Goal: Information Seeking & Learning: Learn about a topic

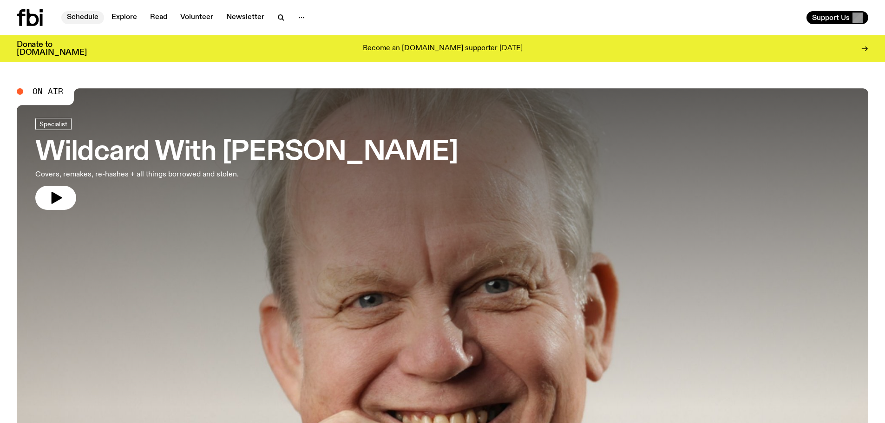
click at [78, 14] on link "Schedule" at bounding box center [82, 17] width 43 height 13
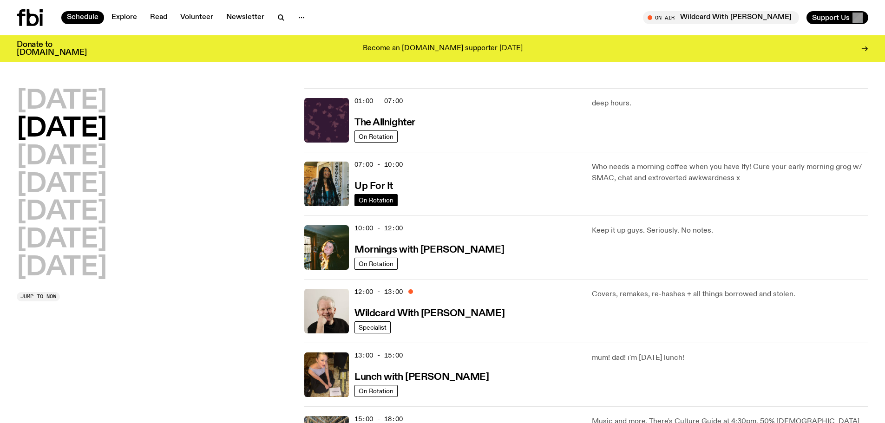
click at [382, 199] on span "On Rotation" at bounding box center [376, 200] width 35 height 7
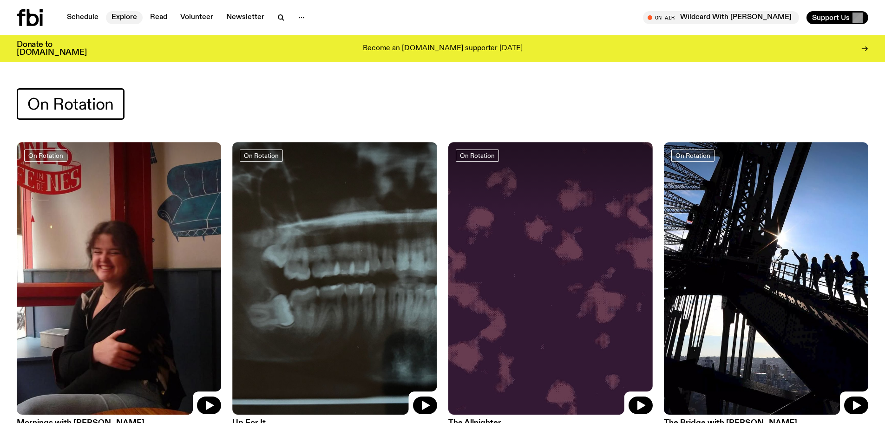
click at [122, 16] on link "Explore" at bounding box center [124, 17] width 37 height 13
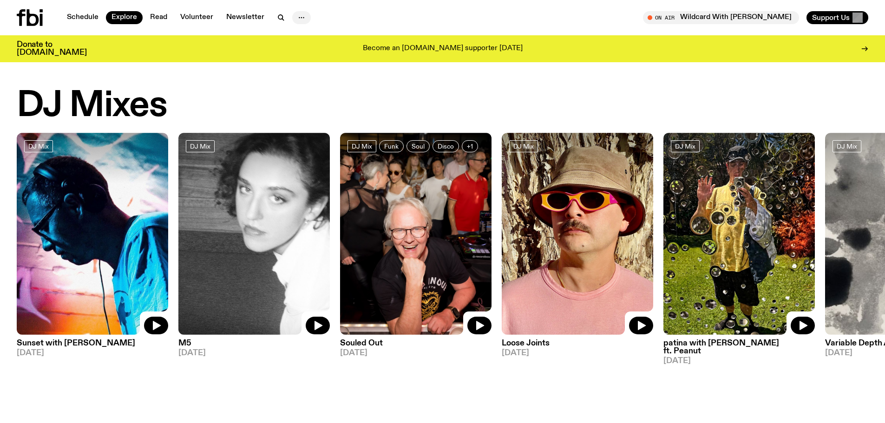
click at [298, 17] on icon "button" at bounding box center [301, 17] width 11 height 11
click at [75, 14] on link "Schedule" at bounding box center [82, 17] width 43 height 13
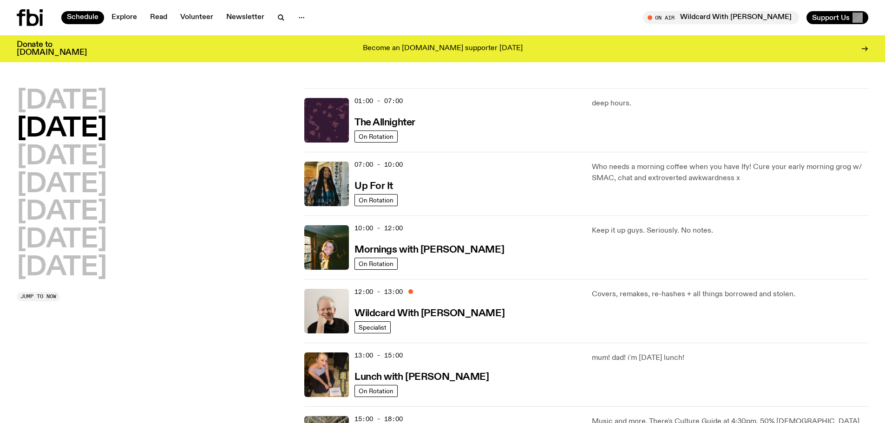
click at [92, 129] on h2 "[DATE]" at bounding box center [62, 129] width 90 height 26
click at [340, 179] on img at bounding box center [326, 184] width 45 height 45
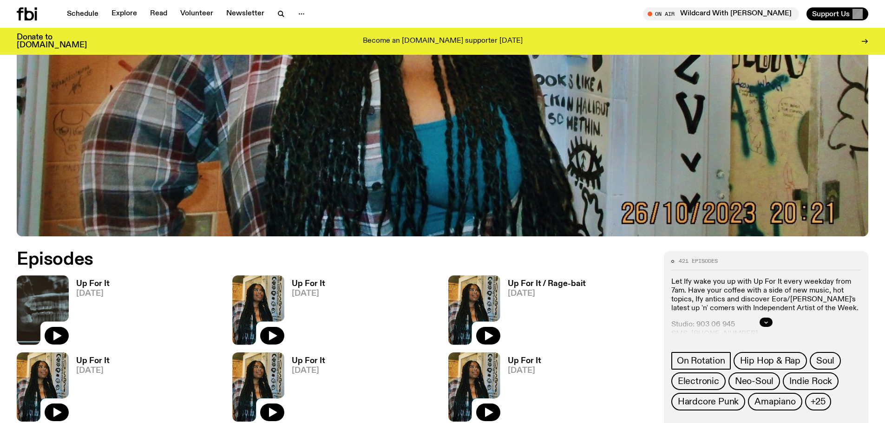
scroll to position [505, 0]
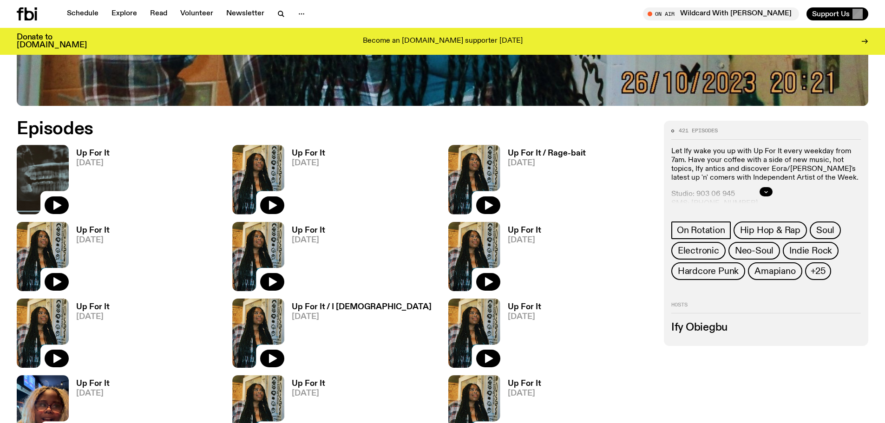
click at [57, 163] on img at bounding box center [43, 179] width 52 height 69
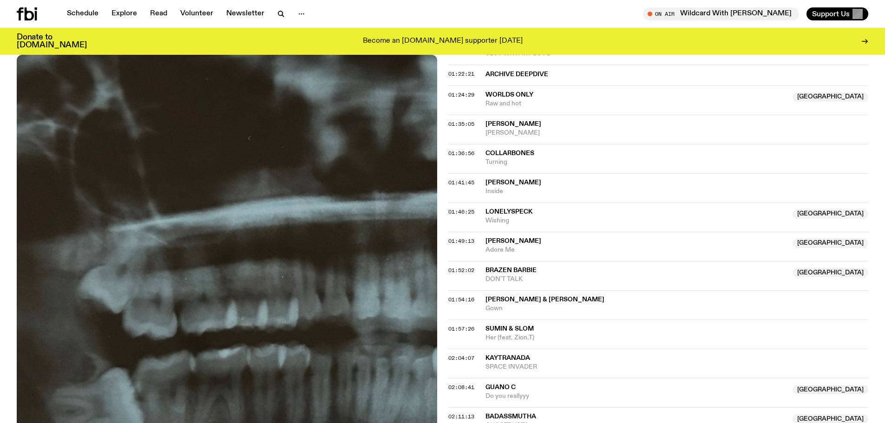
scroll to position [786, 0]
